Goal: Use online tool/utility

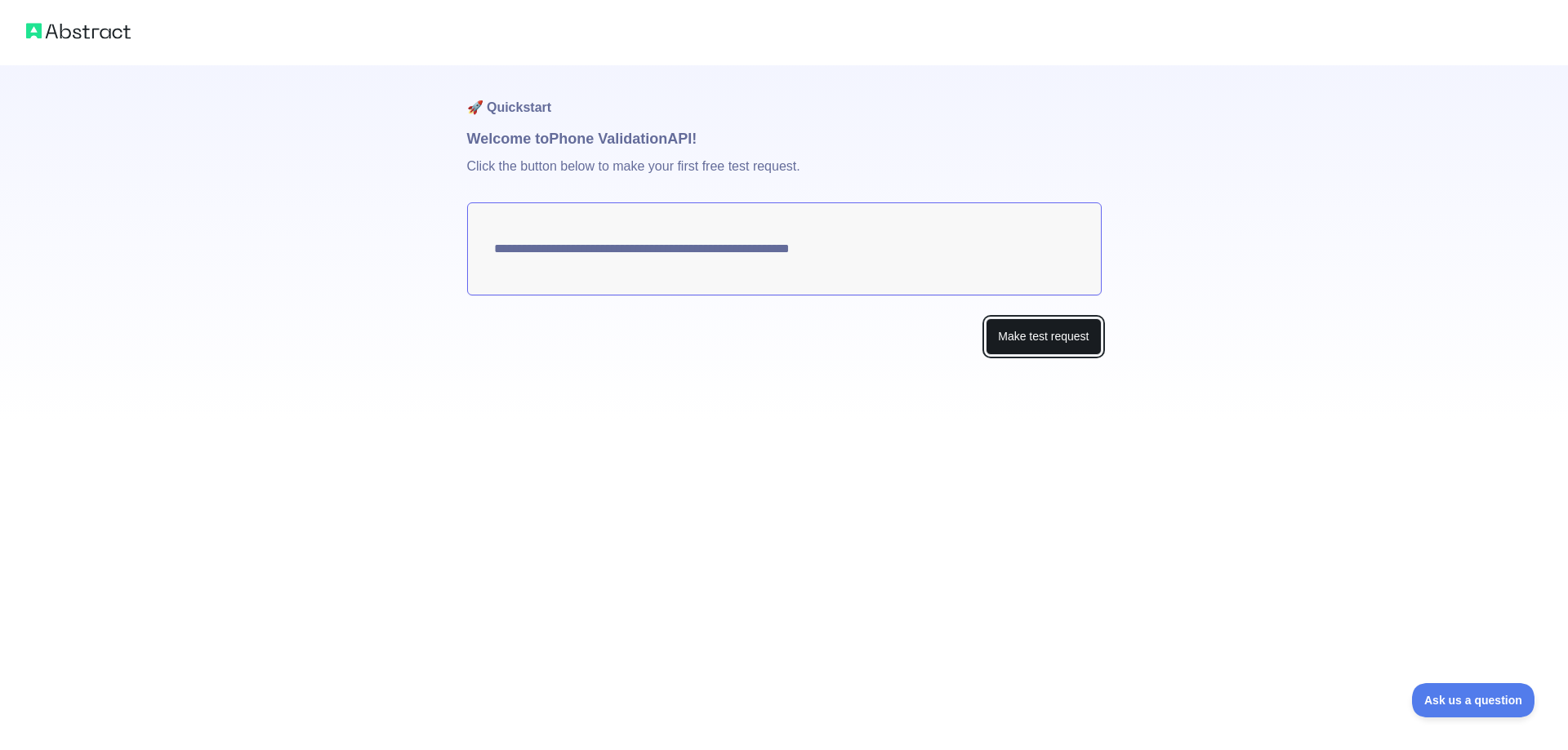
click at [1034, 347] on button "Make test request" at bounding box center [1043, 337] width 115 height 37
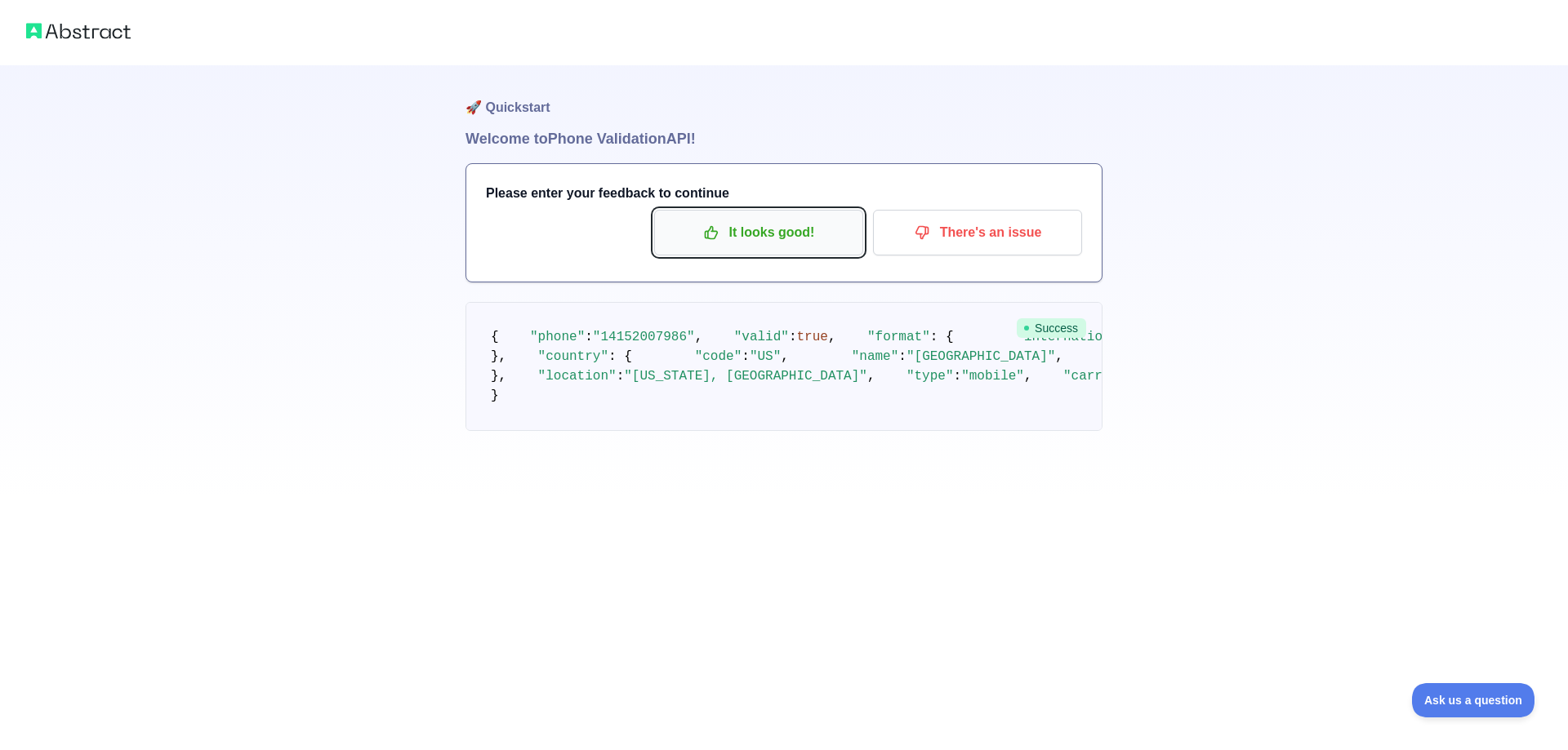
click at [786, 242] on p "It looks good!" at bounding box center [759, 233] width 185 height 28
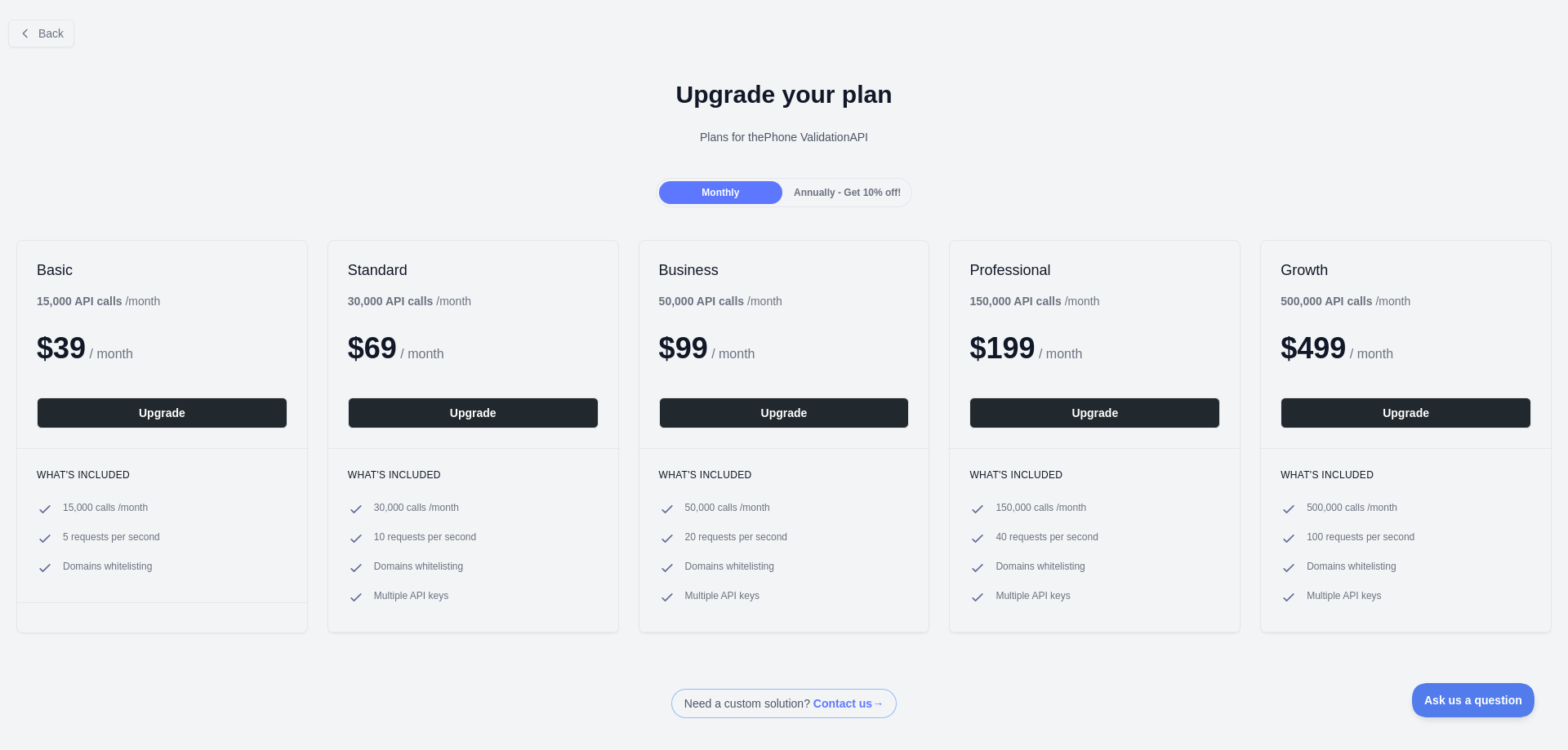
click at [815, 185] on div "Annually - Get 10% off!" at bounding box center [847, 193] width 123 height 23
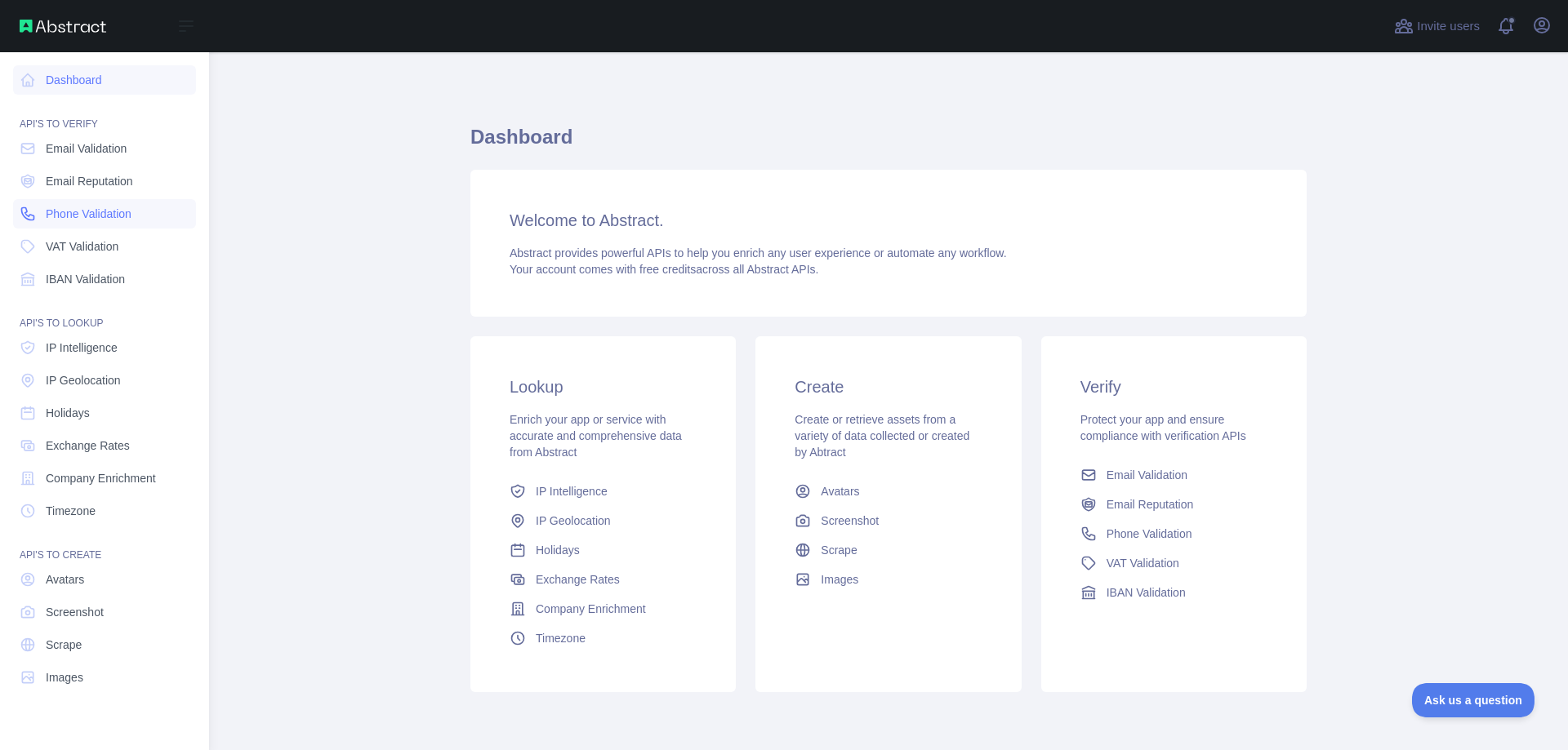
click at [96, 209] on span "Phone Validation" at bounding box center [88, 214] width 86 height 16
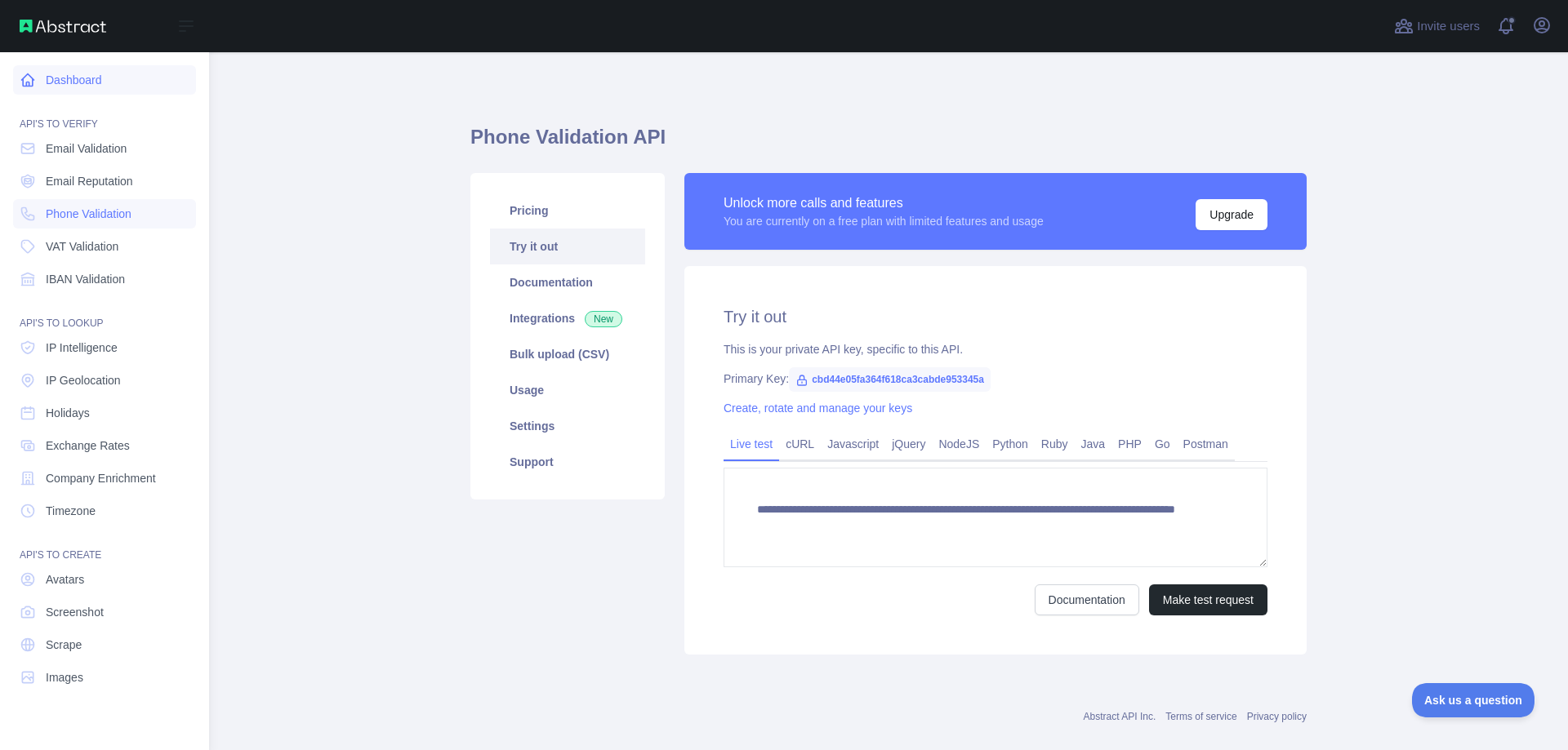
click at [89, 84] on link "Dashboard" at bounding box center [105, 80] width 183 height 29
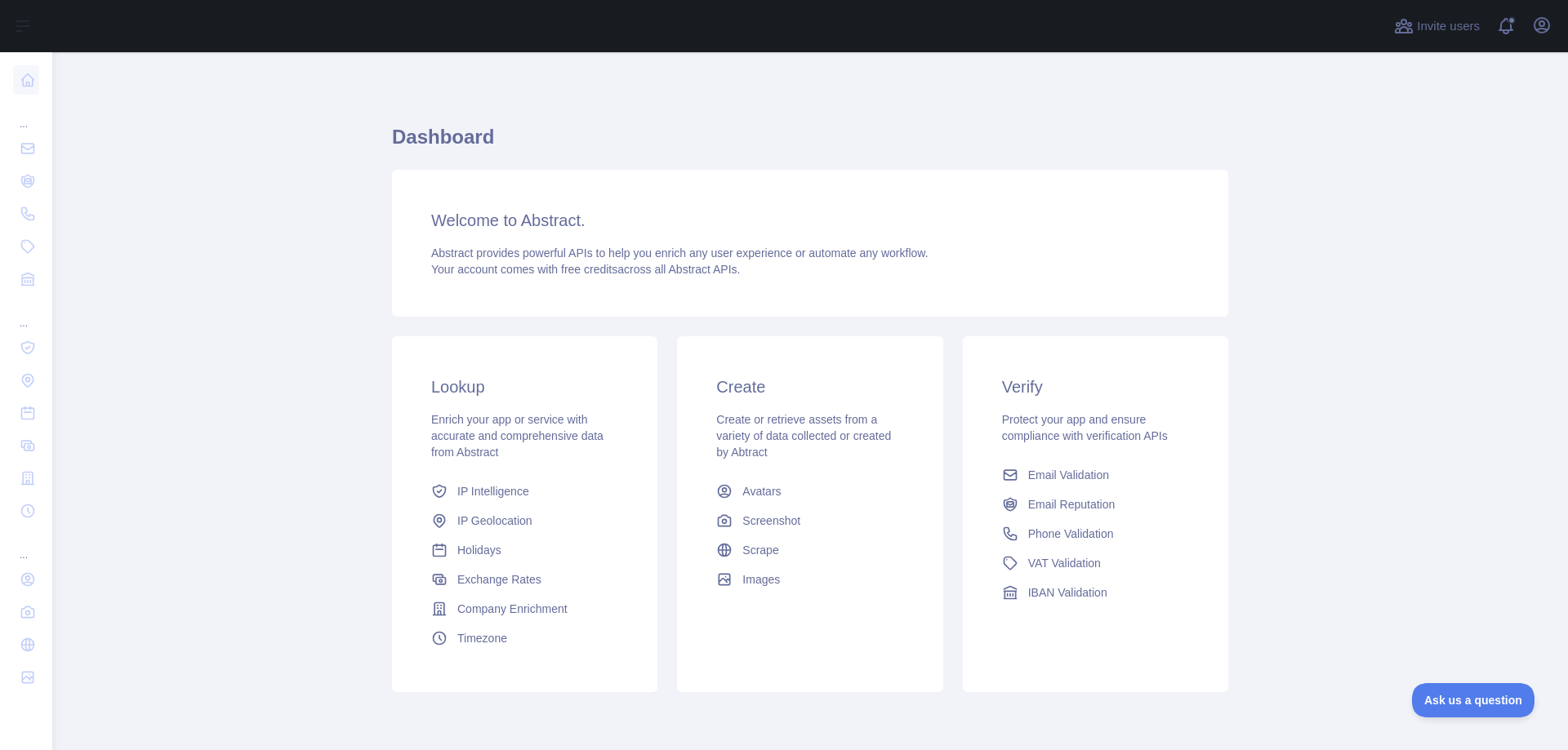
drag, startPoint x: 289, startPoint y: 133, endPoint x: 356, endPoint y: 133, distance: 67.0
drag, startPoint x: 356, startPoint y: 133, endPoint x: 347, endPoint y: 126, distance: 11.4
drag, startPoint x: 347, startPoint y: 126, endPoint x: 371, endPoint y: 124, distance: 24.1
drag, startPoint x: 365, startPoint y: 123, endPoint x: 445, endPoint y: 101, distance: 83.0
drag, startPoint x: 697, startPoint y: 121, endPoint x: 750, endPoint y: 93, distance: 59.9
